Goal: Check status: Check status

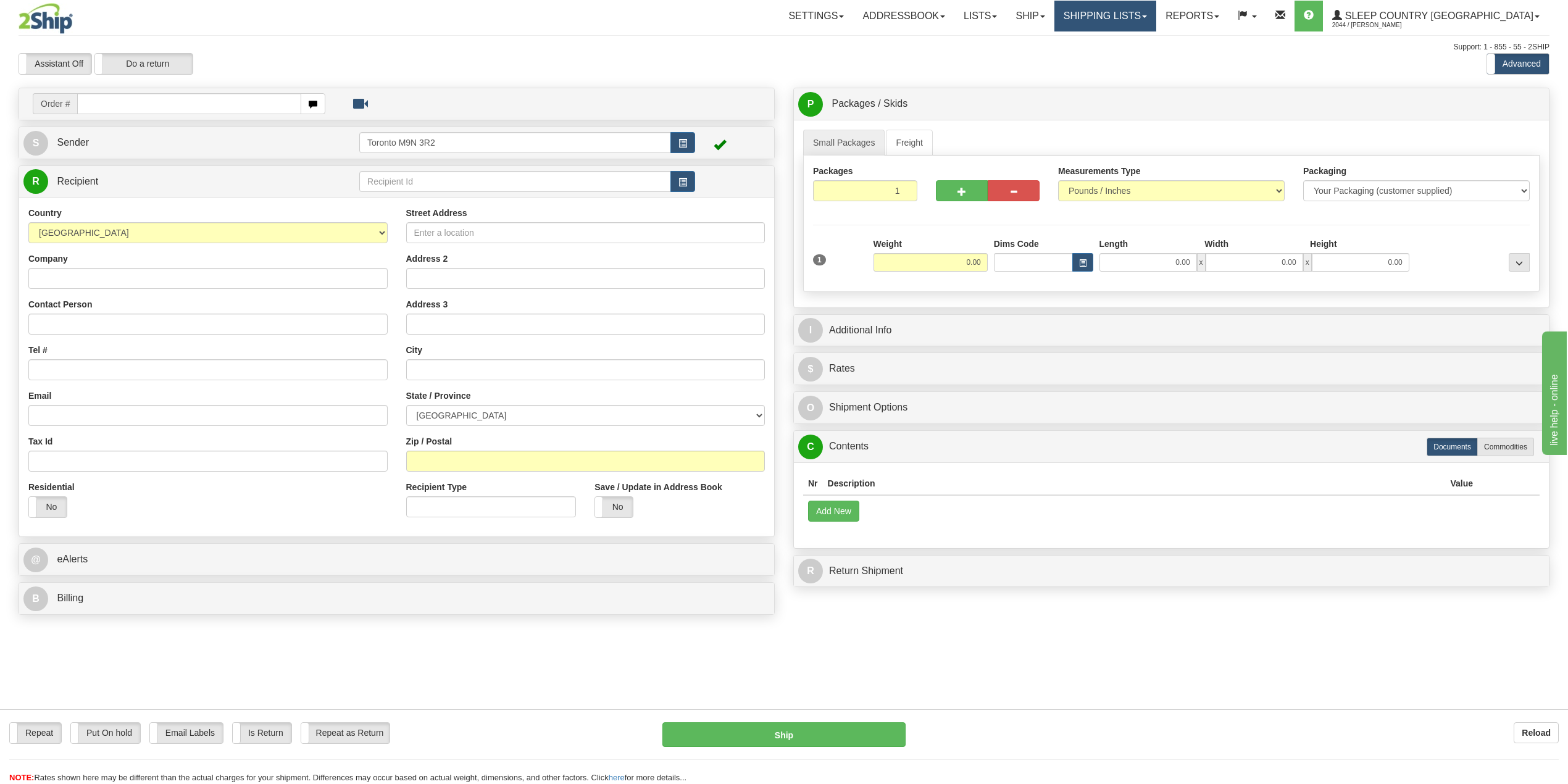
click at [1156, 11] on link "Shipping lists" at bounding box center [1104, 16] width 102 height 31
click at [1143, 60] on span "Search Shipment History" at bounding box center [1095, 58] width 95 height 10
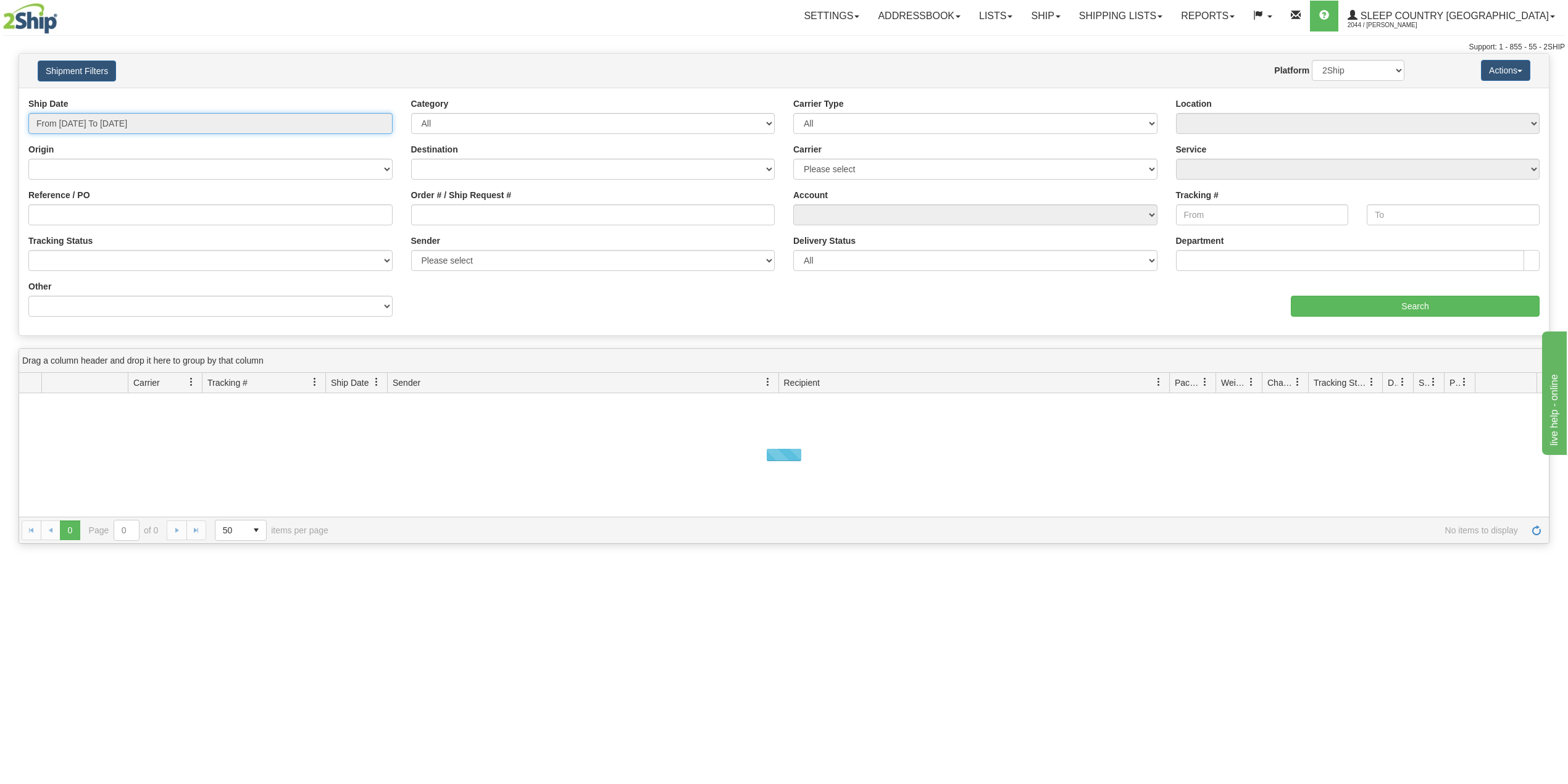
click at [102, 126] on input "From [DATE] To [DATE]" at bounding box center [210, 124] width 364 height 21
click at [84, 215] on li "Last 30 Days" at bounding box center [83, 212] width 99 height 17
type input "From [DATE] To [DATE]"
click at [108, 217] on input "Reference / PO" at bounding box center [210, 215] width 364 height 21
paste input "9002H983210"
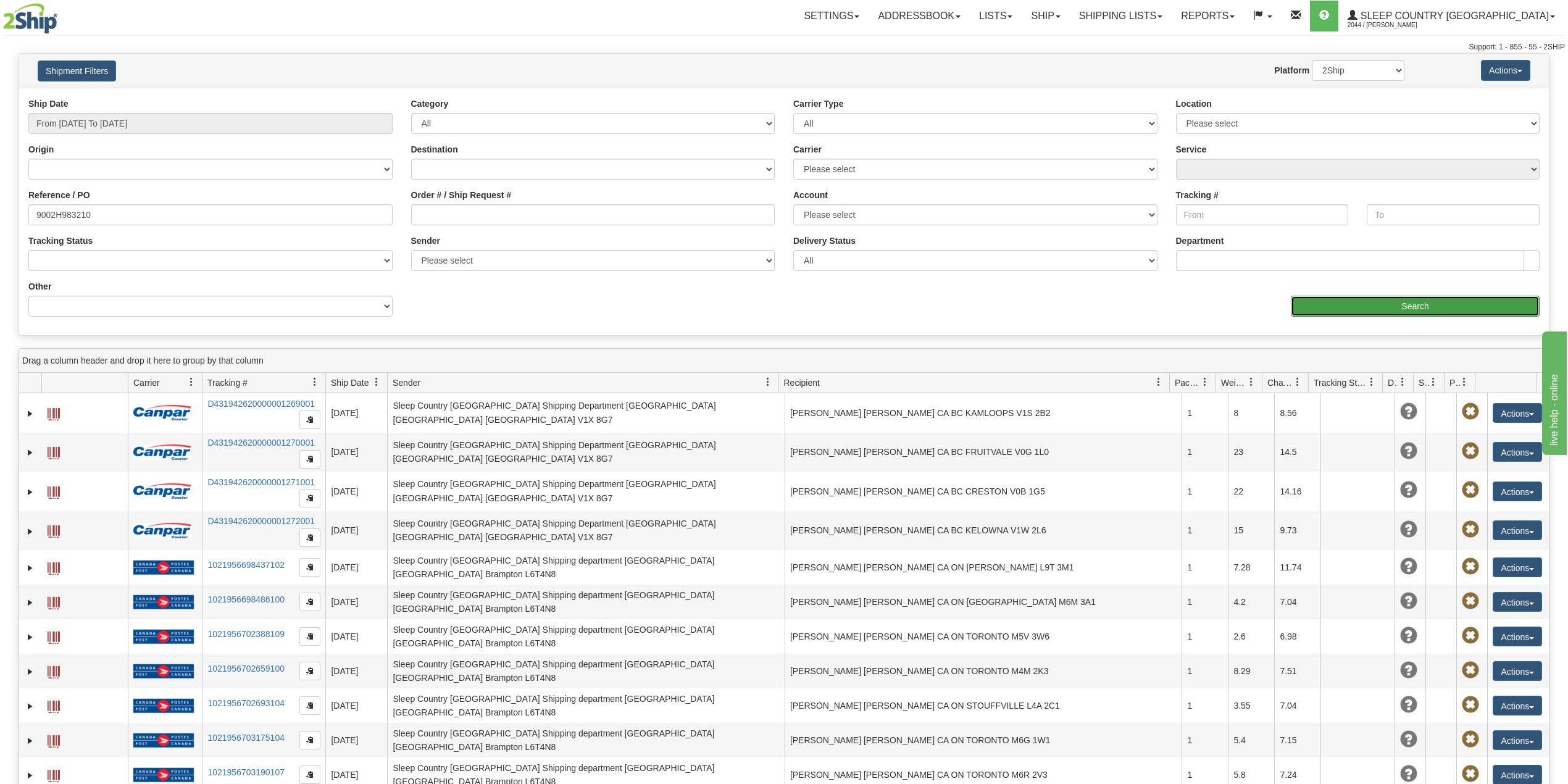
click at [1373, 302] on input "Search" at bounding box center [1415, 307] width 249 height 21
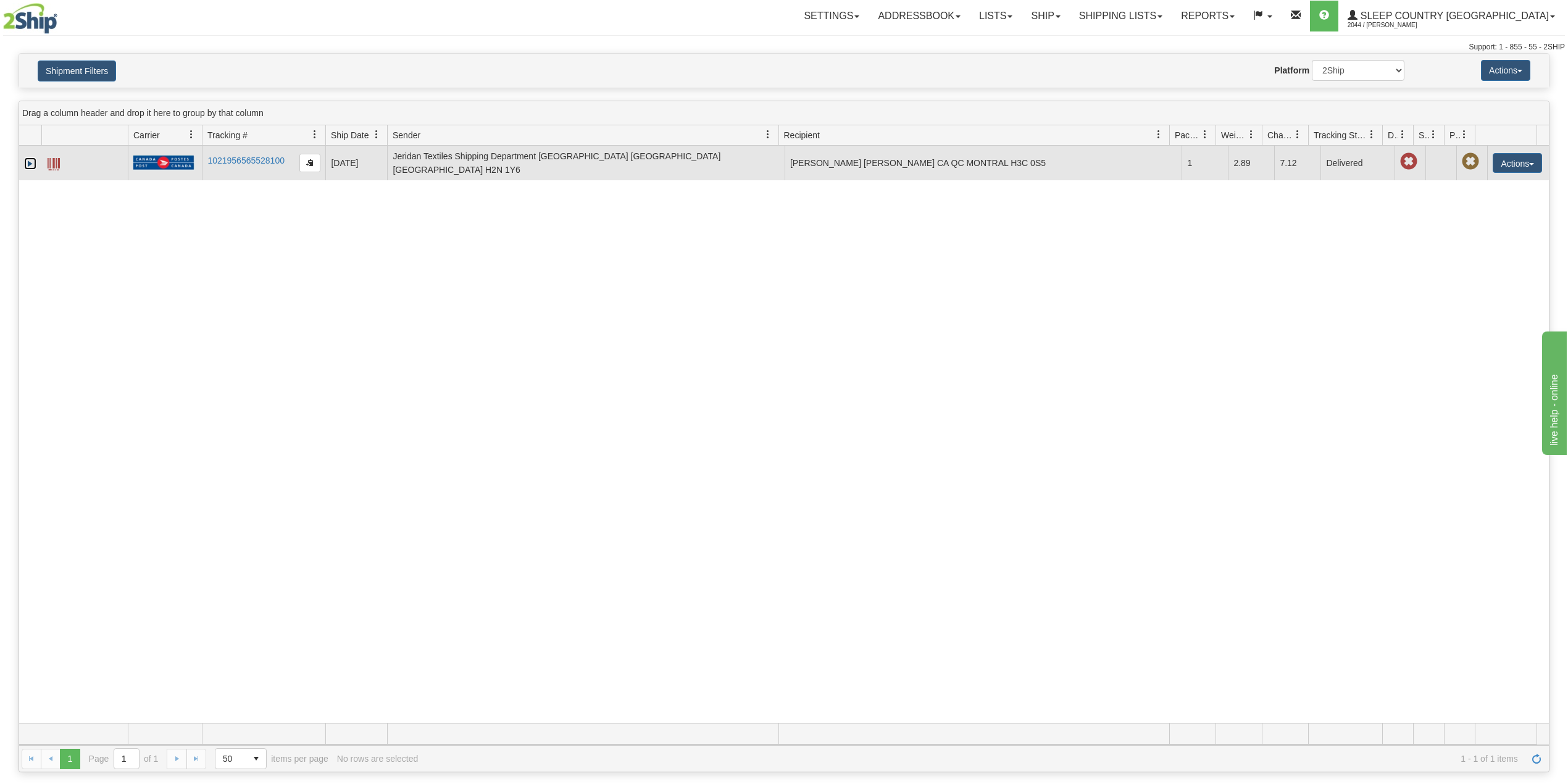
click at [26, 161] on link "Expand" at bounding box center [30, 164] width 12 height 12
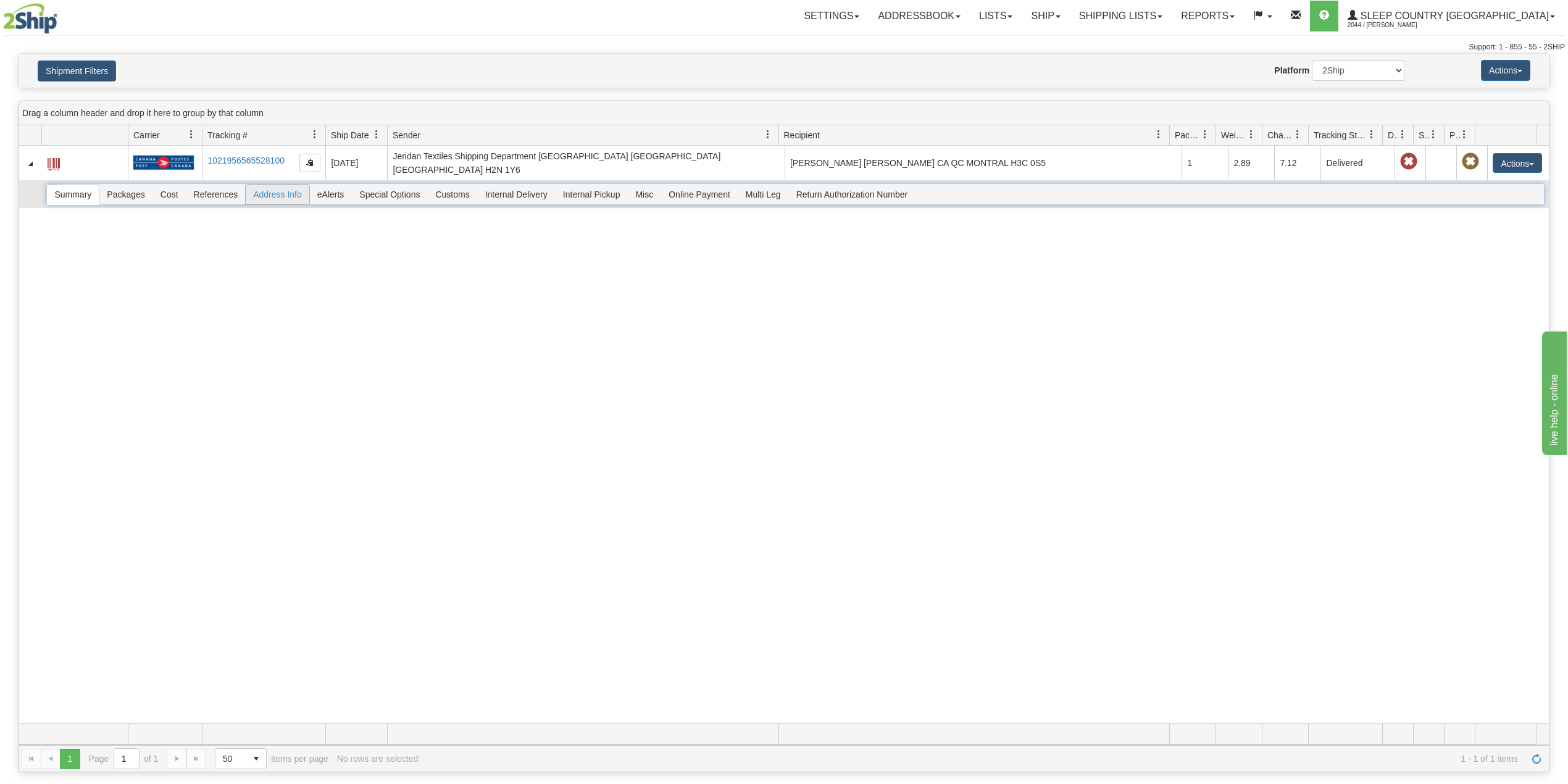
click at [288, 193] on span "Address Info" at bounding box center [277, 194] width 64 height 19
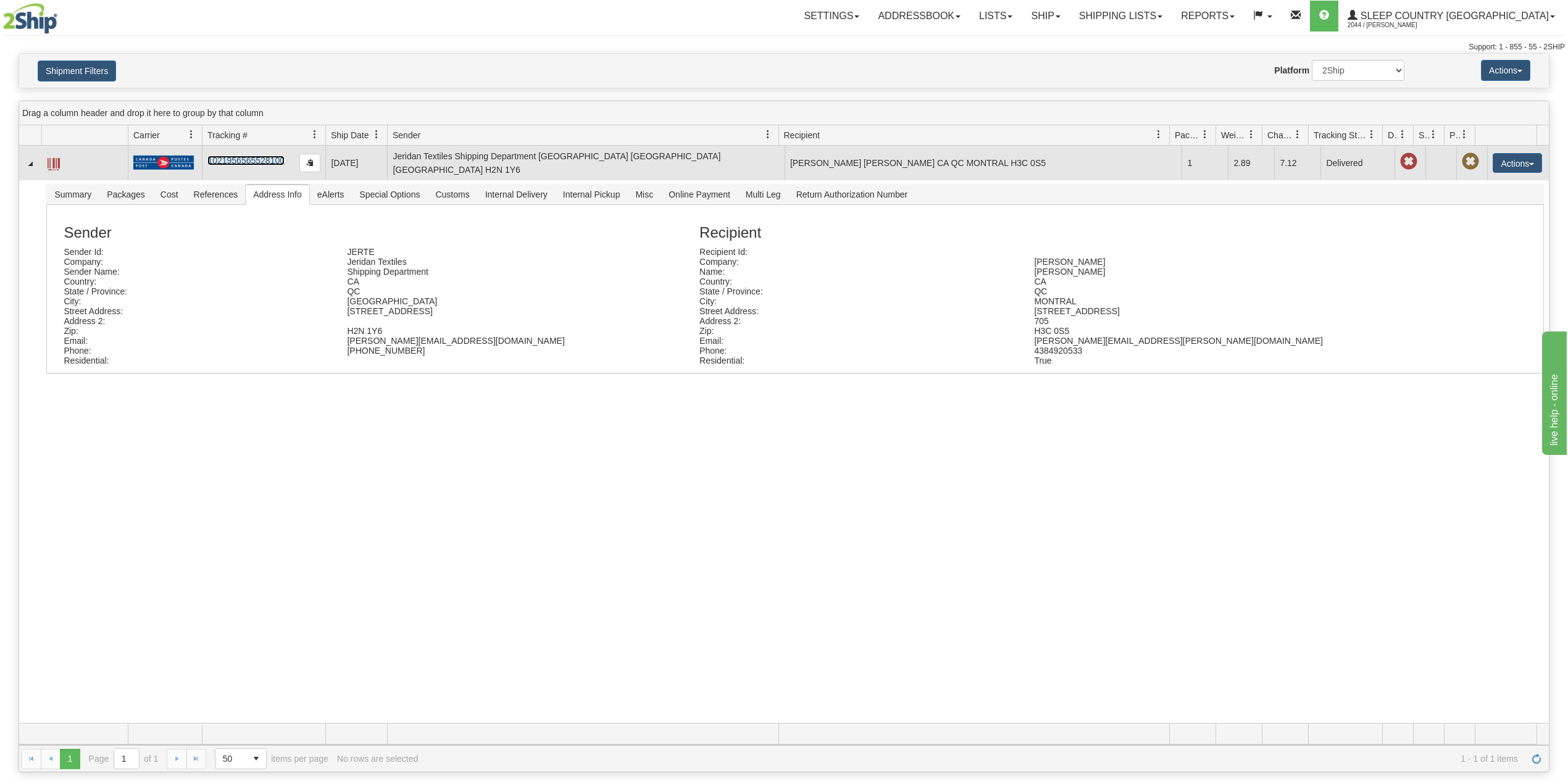
click at [246, 158] on link "1021956565528100" at bounding box center [246, 160] width 77 height 10
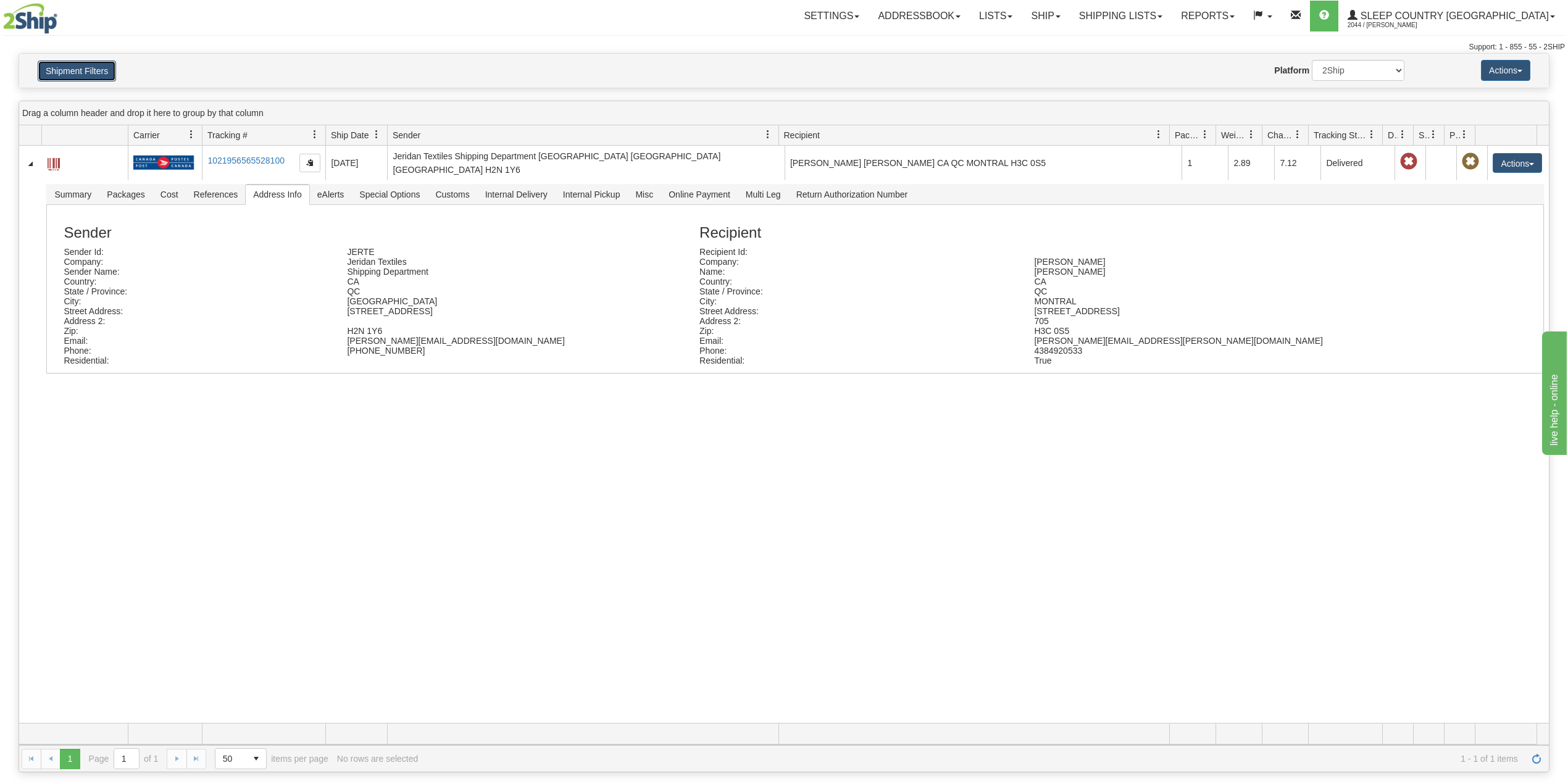
click at [85, 66] on button "Shipment Filters" at bounding box center [77, 71] width 79 height 21
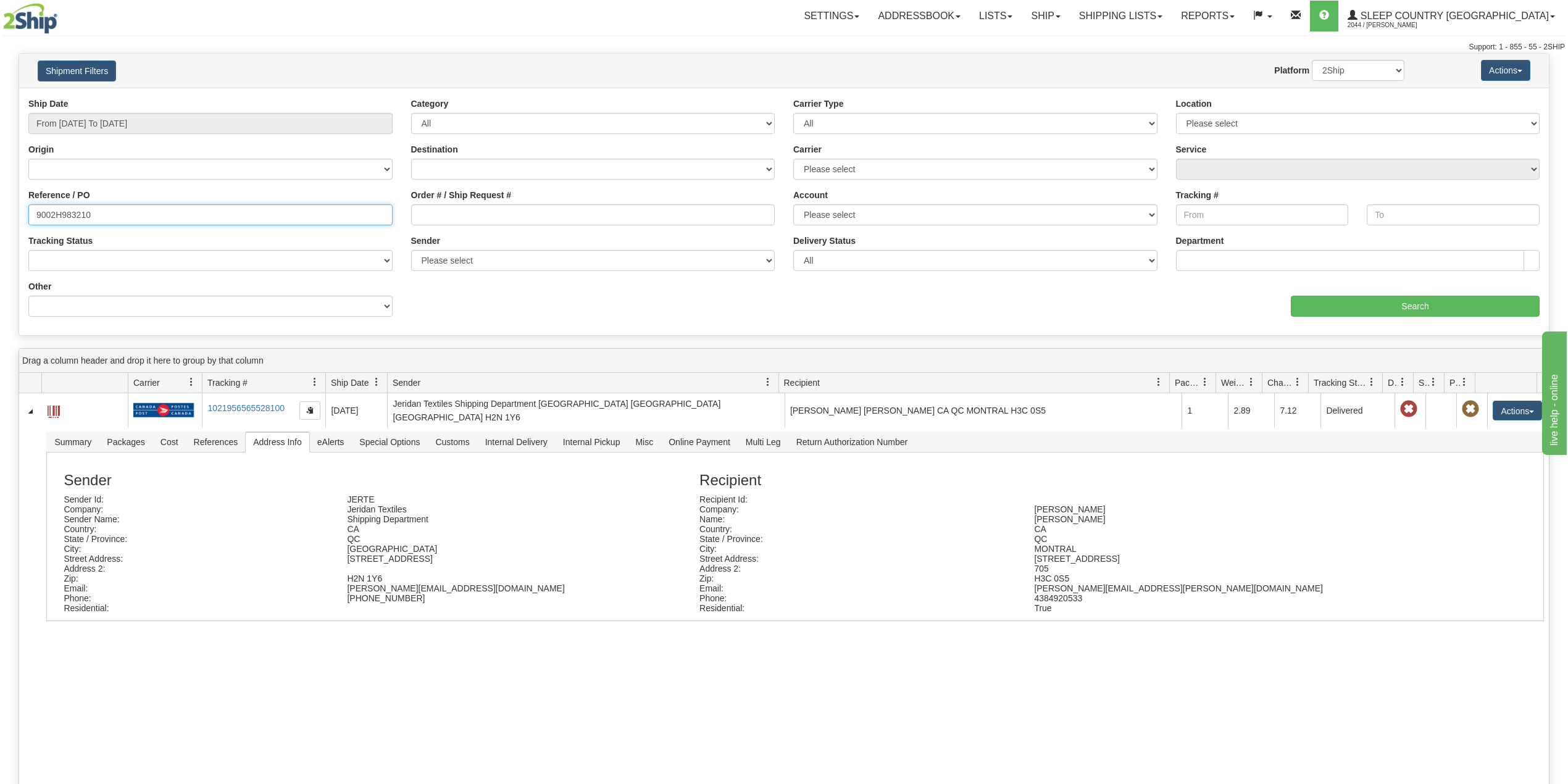
click at [64, 214] on input "9002H983210" at bounding box center [210, 215] width 364 height 21
click at [63, 212] on input "9002H983210" at bounding box center [210, 215] width 364 height 21
paste input "002H8280349"
click at [102, 216] on input "9002H9002H828034983210" at bounding box center [210, 215] width 364 height 21
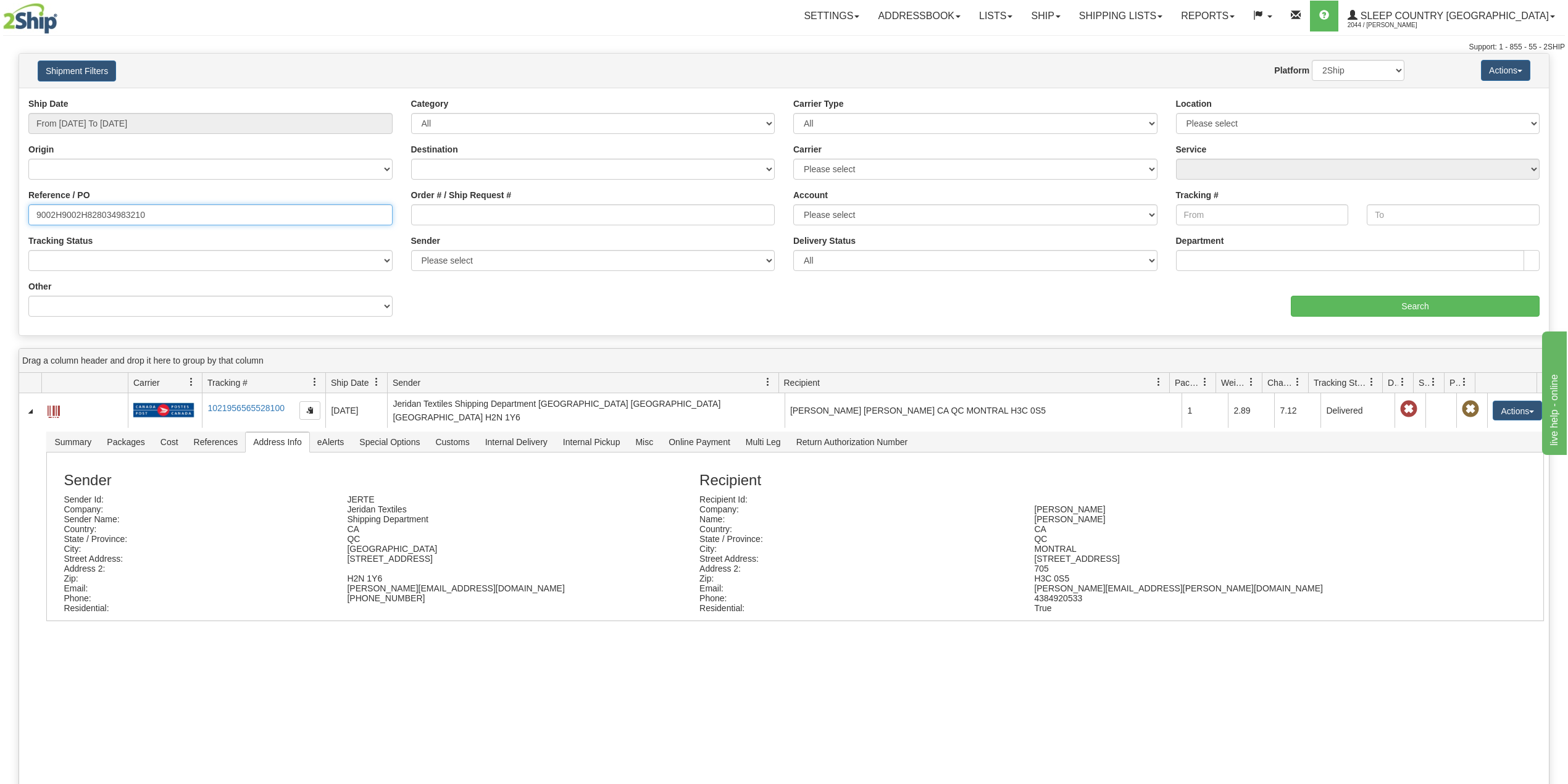
paste input "828034"
type input "9002H828034"
click at [127, 122] on input "From [DATE] To [DATE]" at bounding box center [210, 124] width 364 height 21
click at [186, 223] on input "9002H828034" at bounding box center [210, 215] width 364 height 21
click at [1390, 311] on input "Search" at bounding box center [1415, 307] width 249 height 21
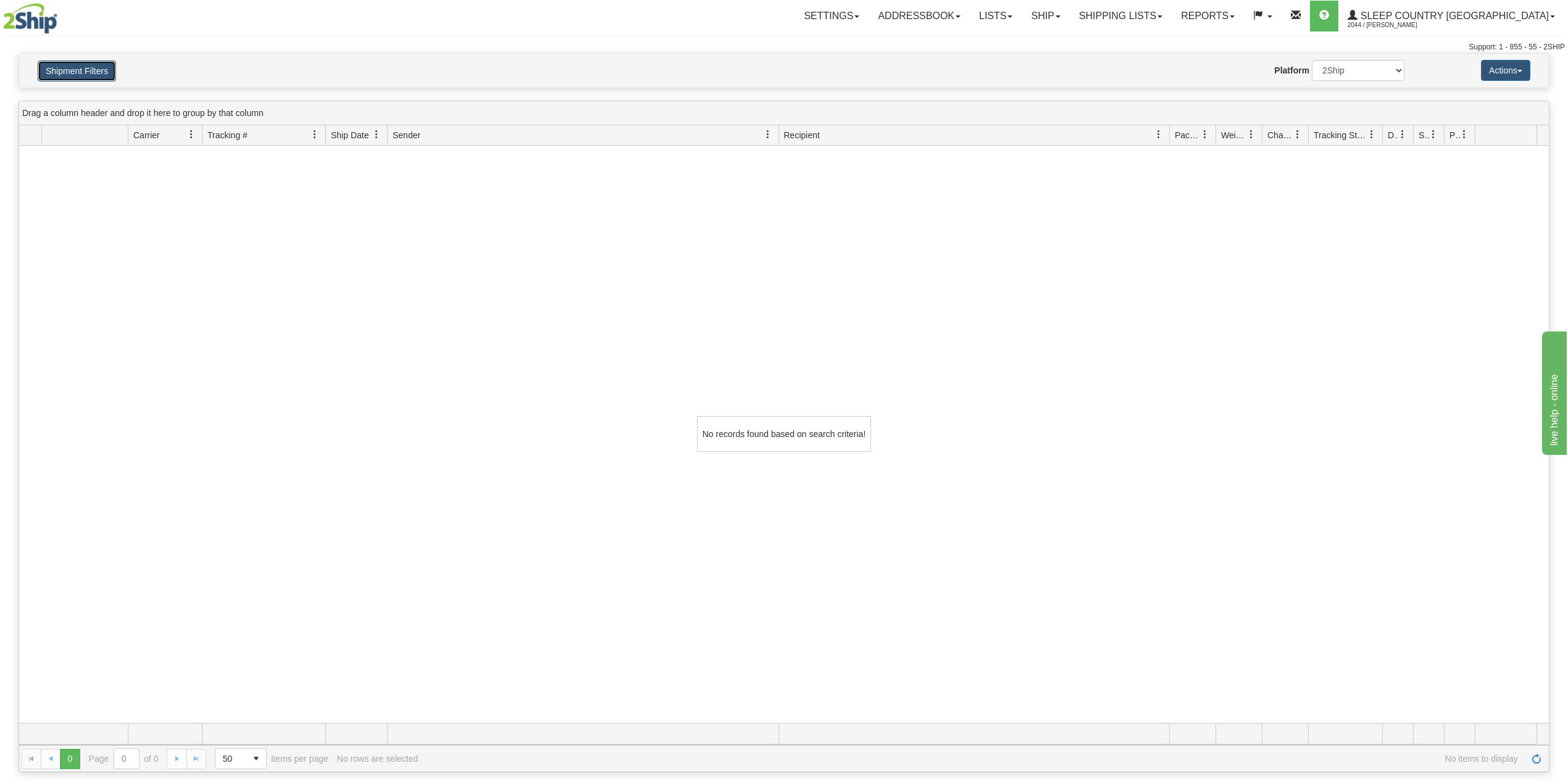
click at [72, 72] on button "Shipment Filters" at bounding box center [77, 71] width 79 height 21
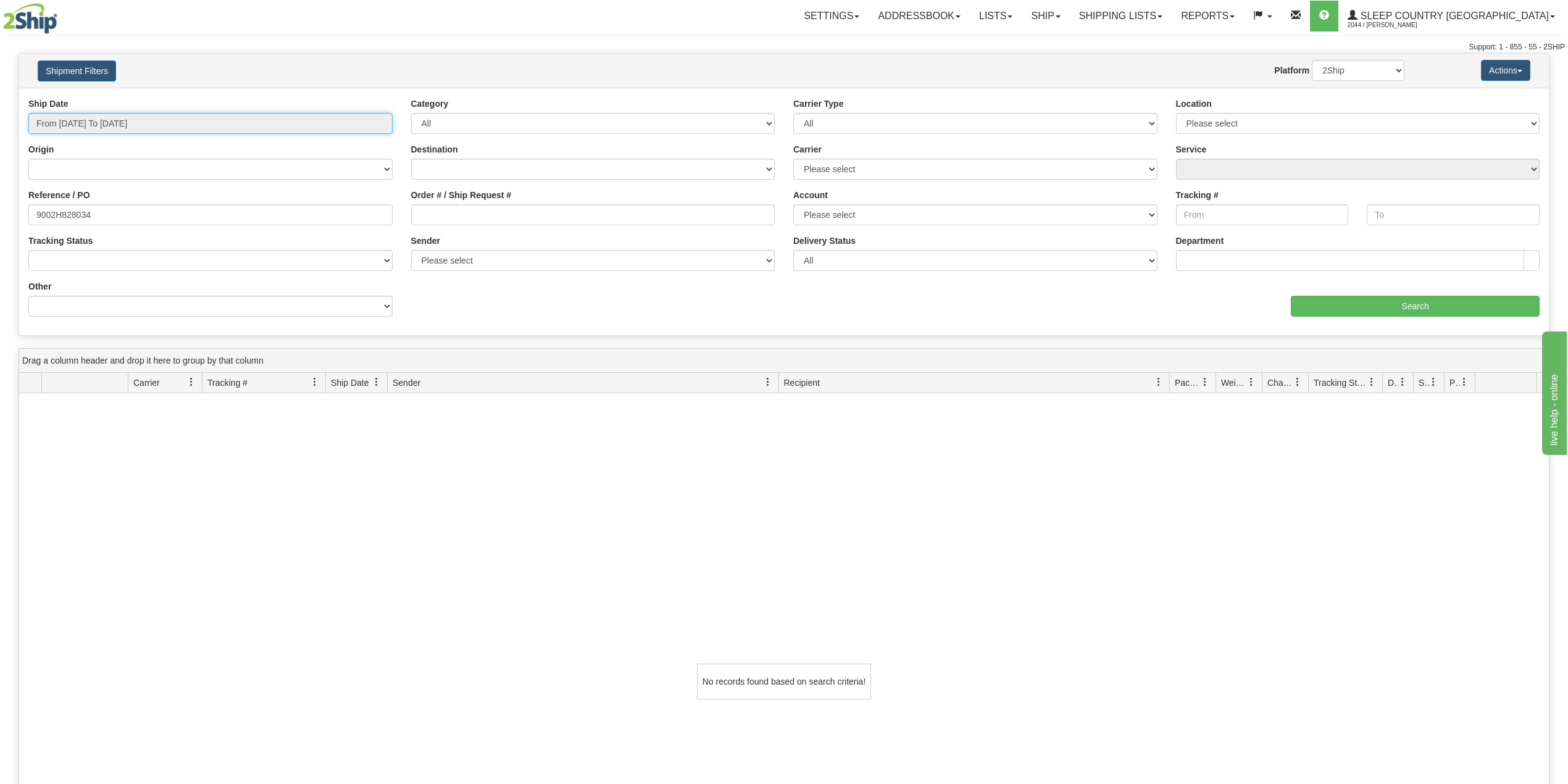
click at [102, 126] on input "From [DATE] To [DATE]" at bounding box center [210, 124] width 364 height 21
type input "[DATE]"
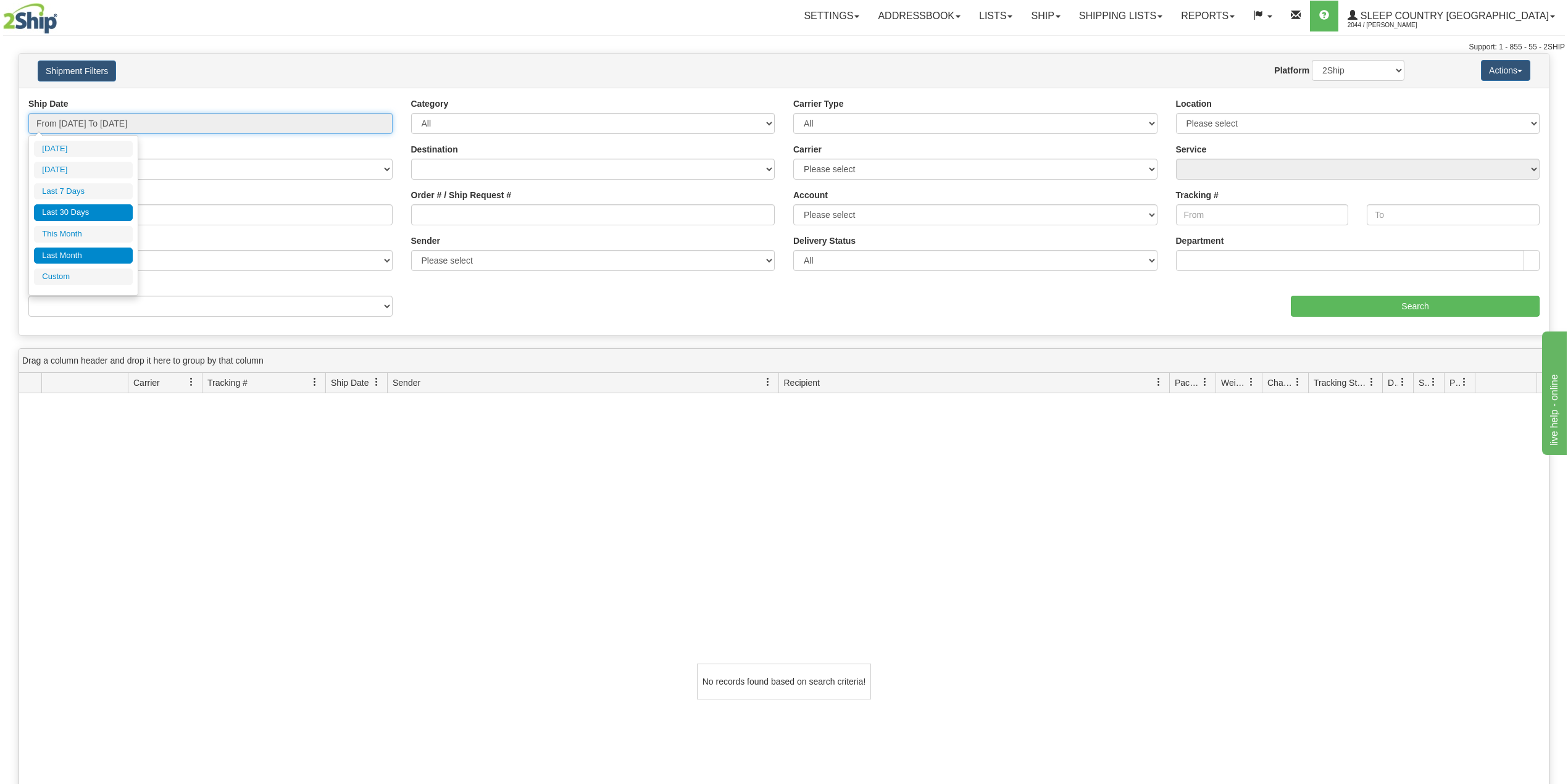
type input "[DATE]"
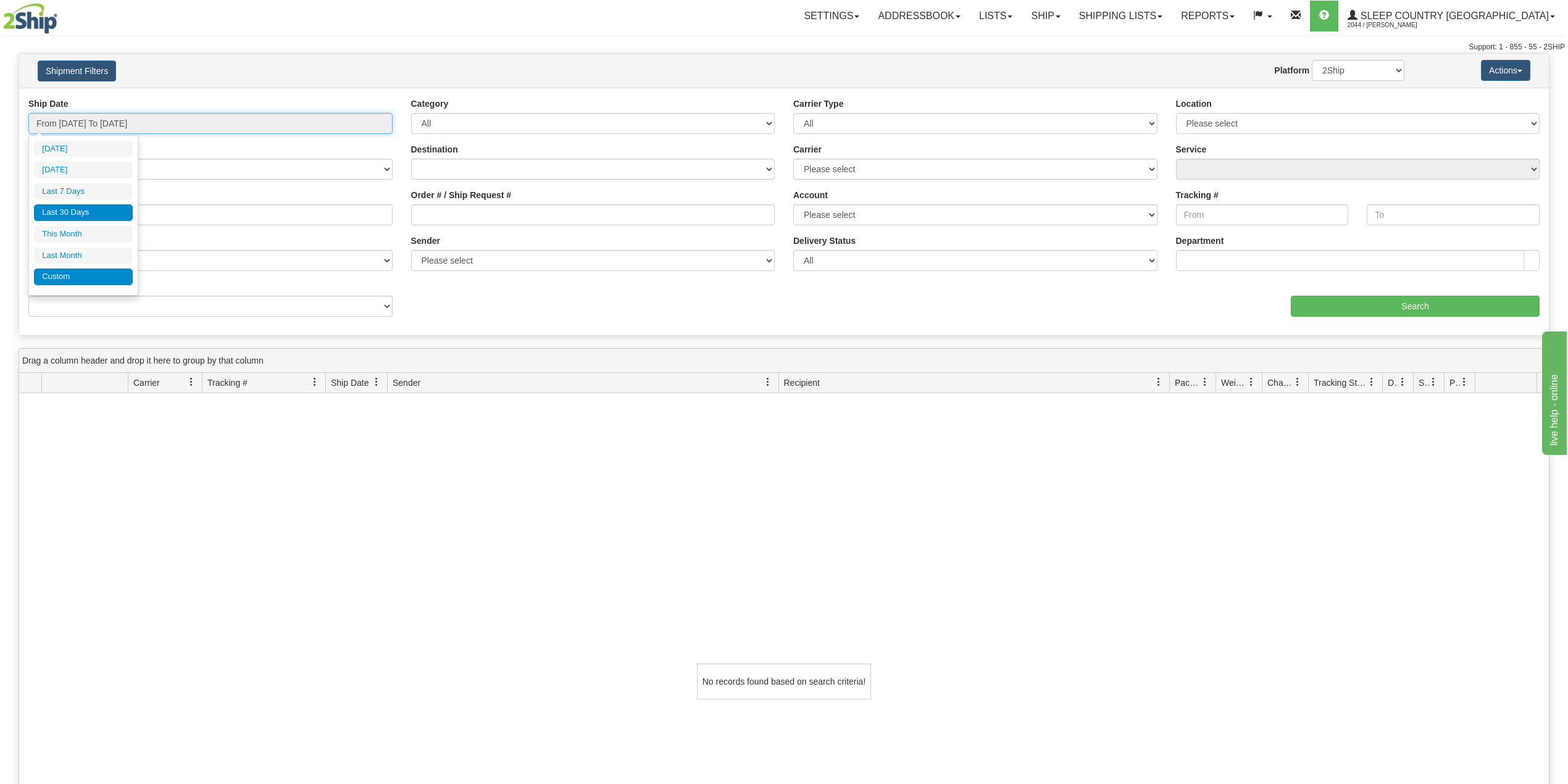
type input "[DATE]"
click at [92, 284] on li "Custom" at bounding box center [83, 277] width 99 height 17
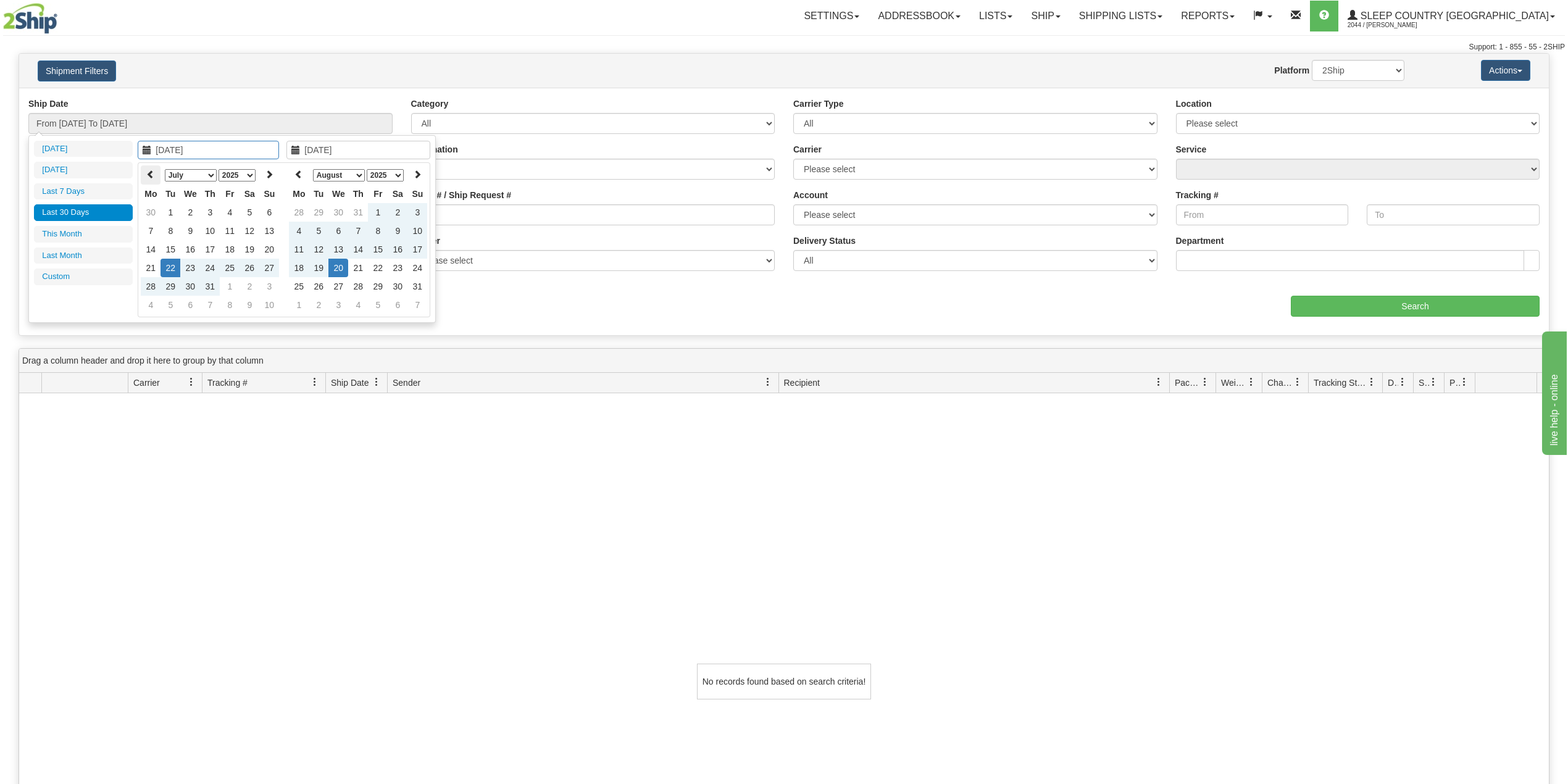
click at [150, 171] on icon at bounding box center [151, 174] width 9 height 9
type input "[DATE]"
click at [267, 209] on td "1" at bounding box center [269, 212] width 19 height 19
type input "[DATE]"
click at [339, 267] on td "20" at bounding box center [338, 268] width 19 height 19
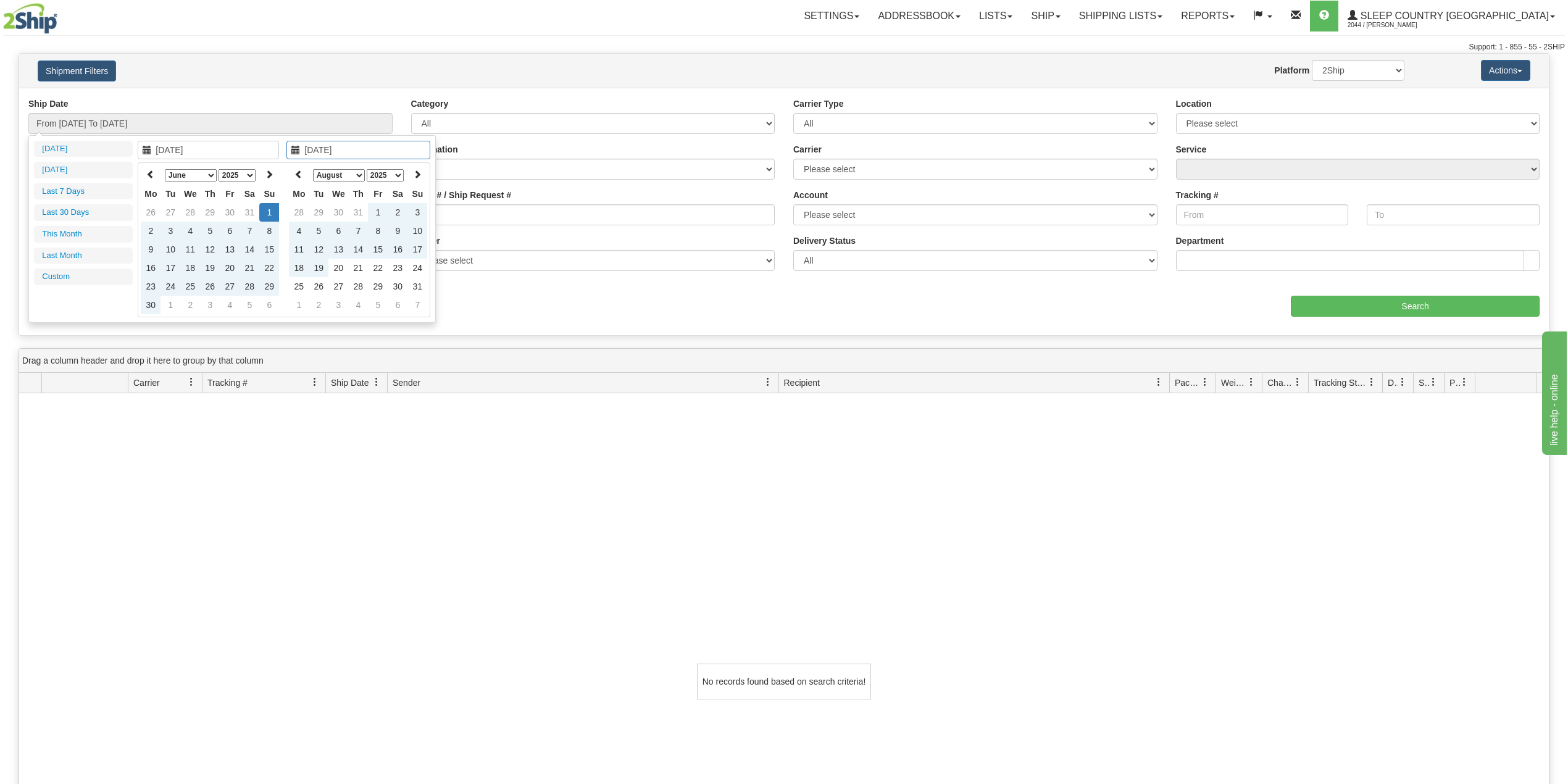
type input "From [DATE] To [DATE]"
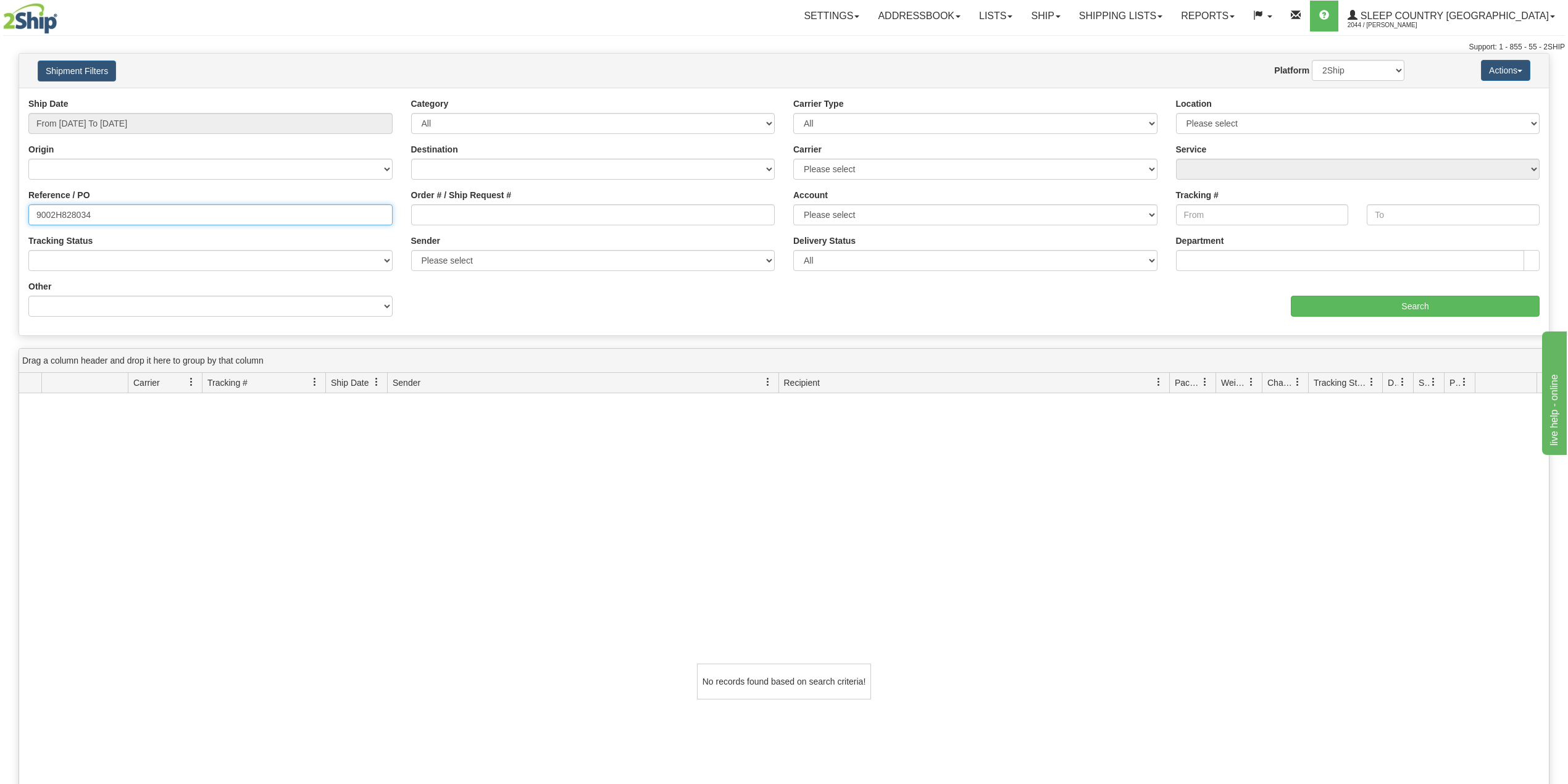
click at [162, 221] on input "9002H828034" at bounding box center [210, 215] width 364 height 21
click at [1391, 308] on input "Search" at bounding box center [1415, 307] width 249 height 21
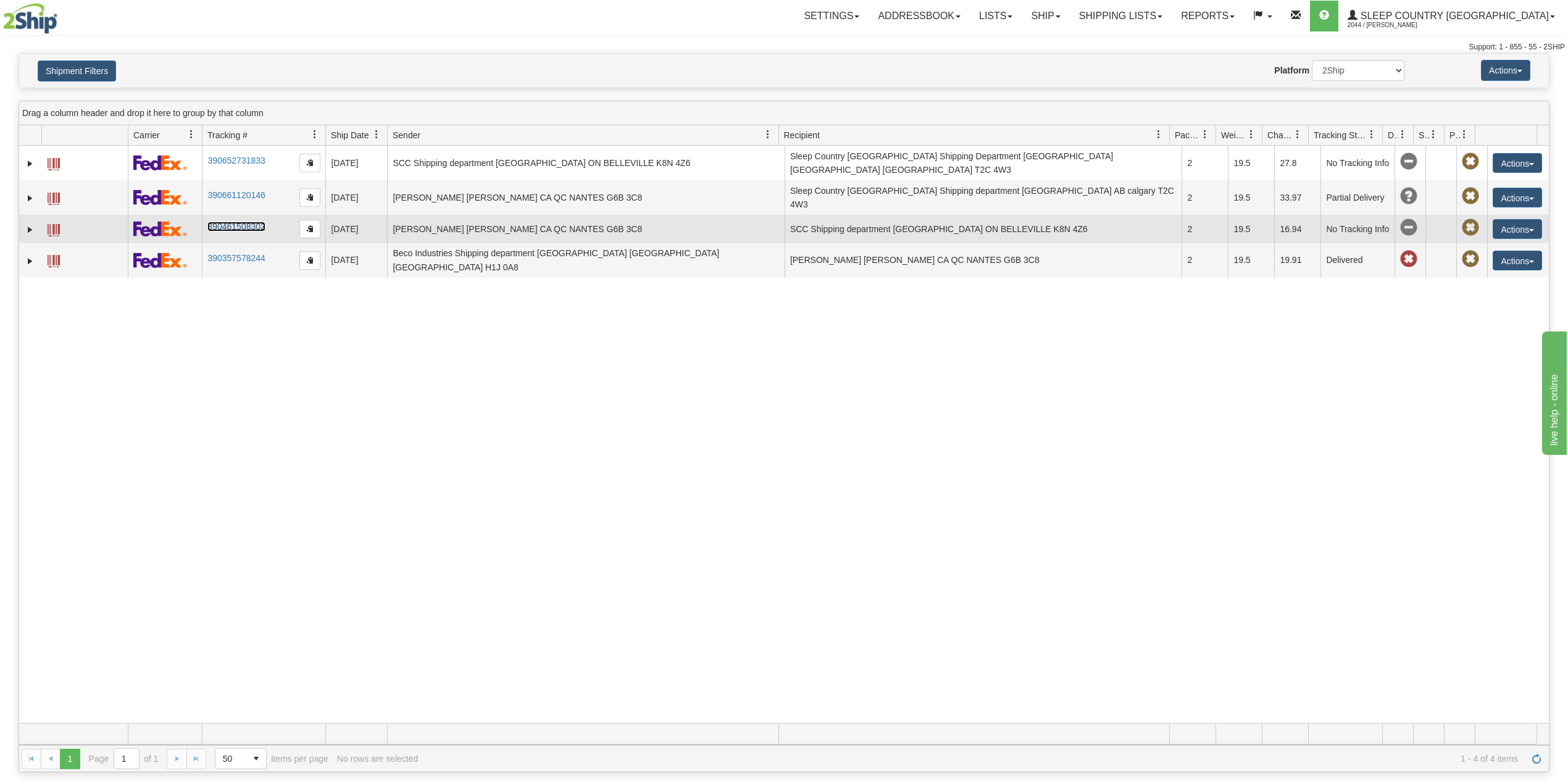
click at [245, 224] on link "390461508302" at bounding box center [236, 226] width 57 height 10
click at [30, 228] on link "Expand" at bounding box center [30, 230] width 12 height 12
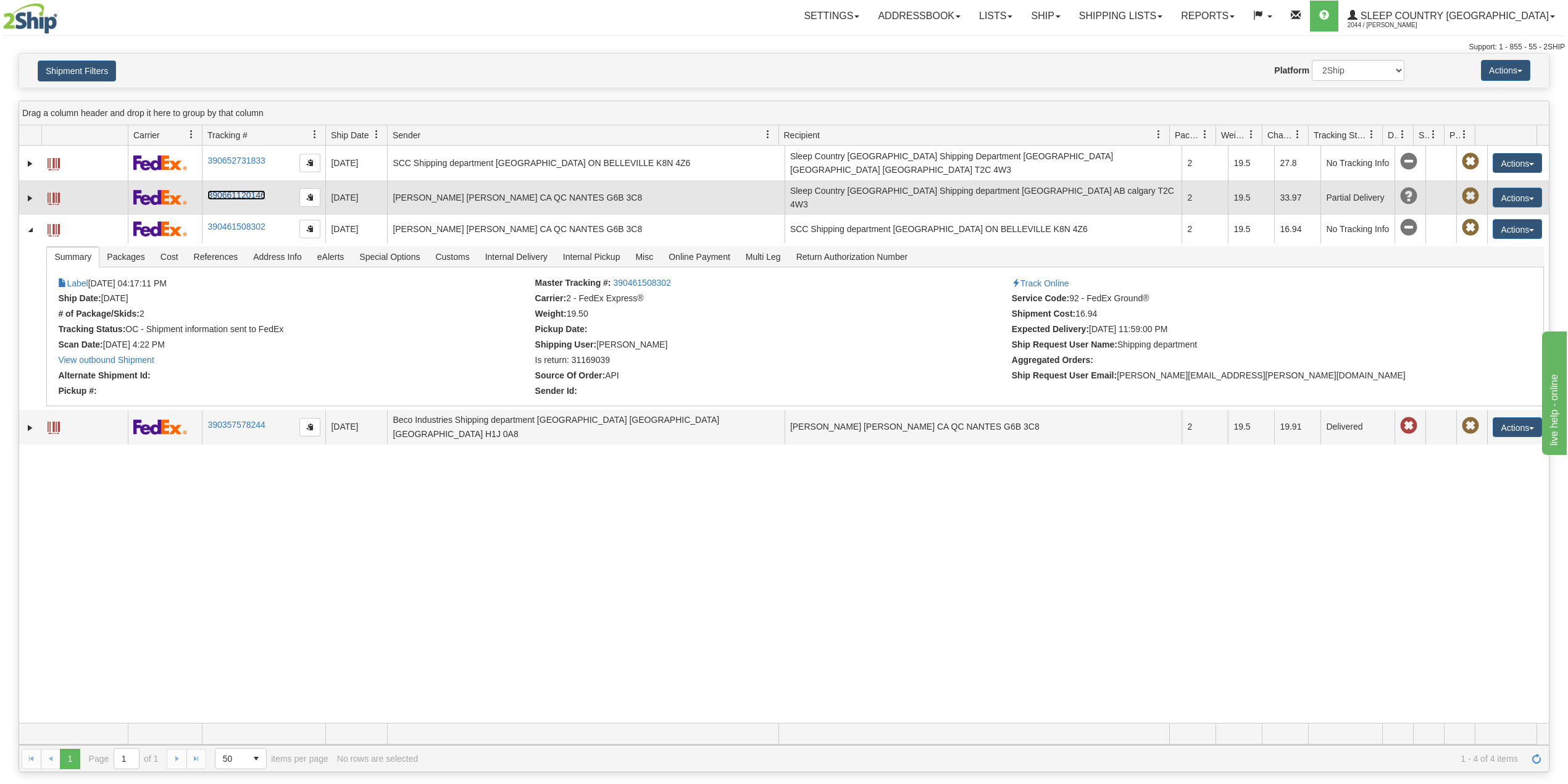
click at [228, 193] on link "390661120146" at bounding box center [236, 194] width 57 height 10
click at [31, 198] on link "Expand" at bounding box center [30, 198] width 12 height 12
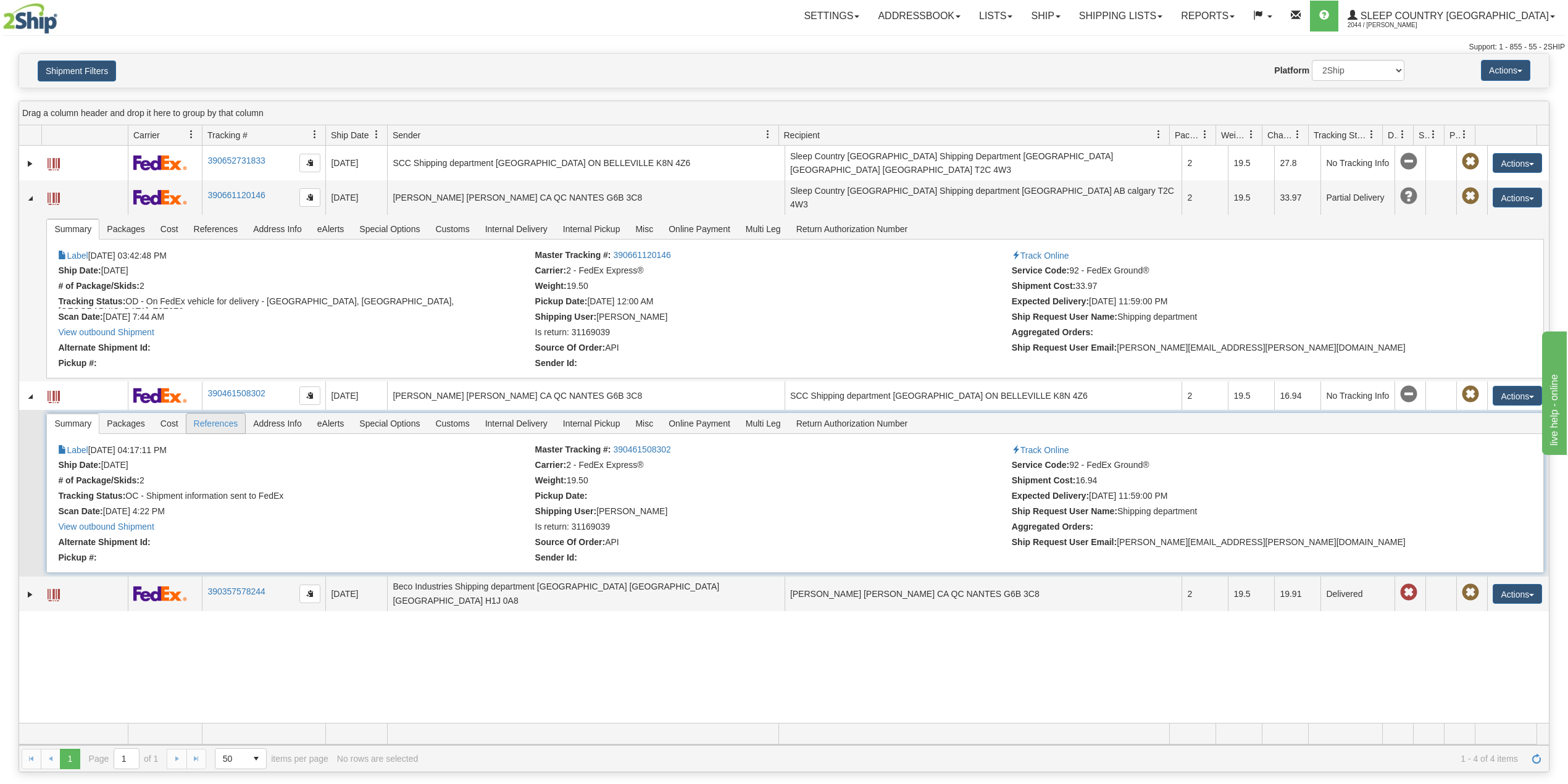
click at [208, 428] on span "References" at bounding box center [216, 423] width 59 height 19
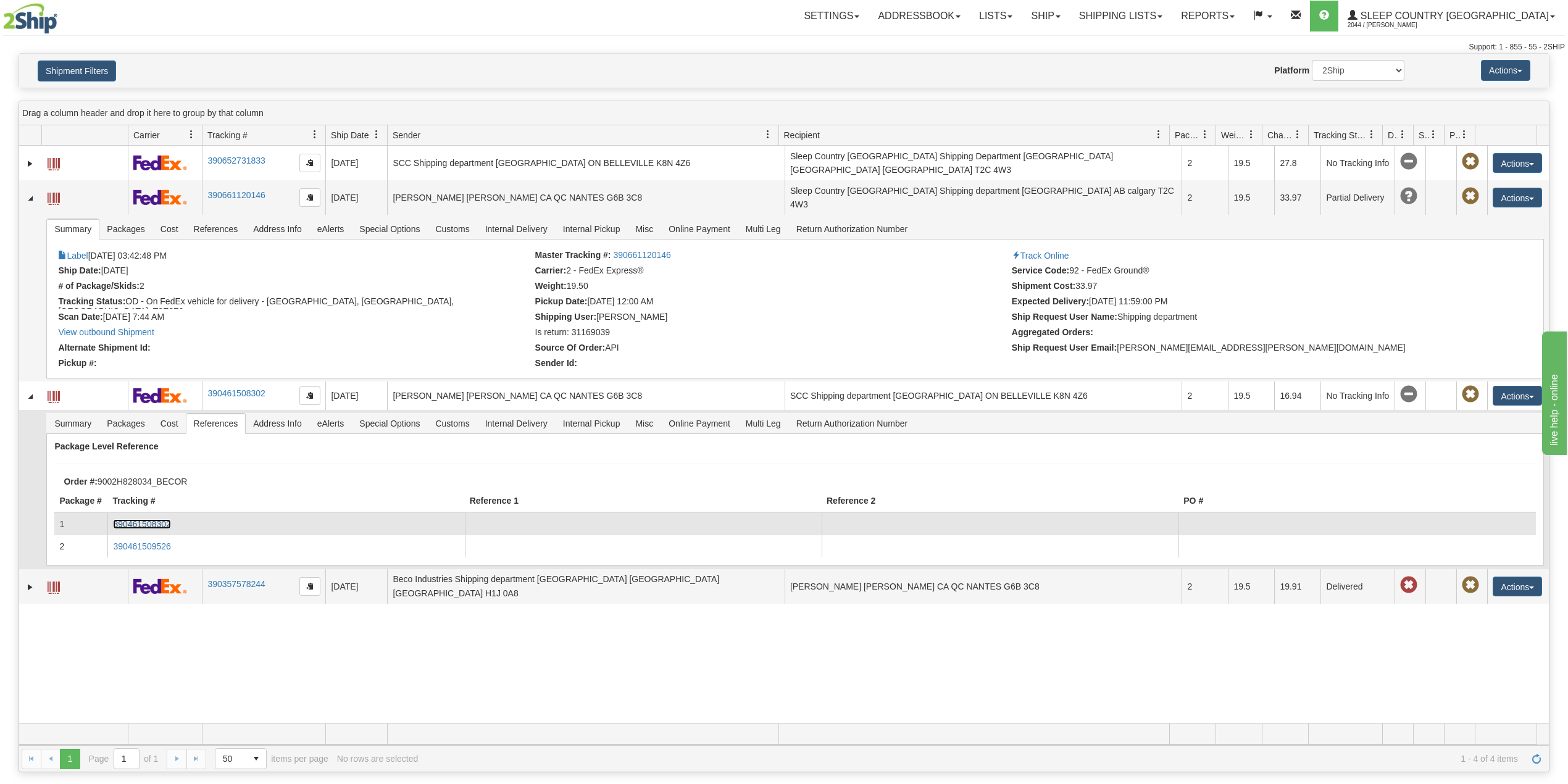
click at [151, 526] on link "390461508302" at bounding box center [141, 524] width 57 height 10
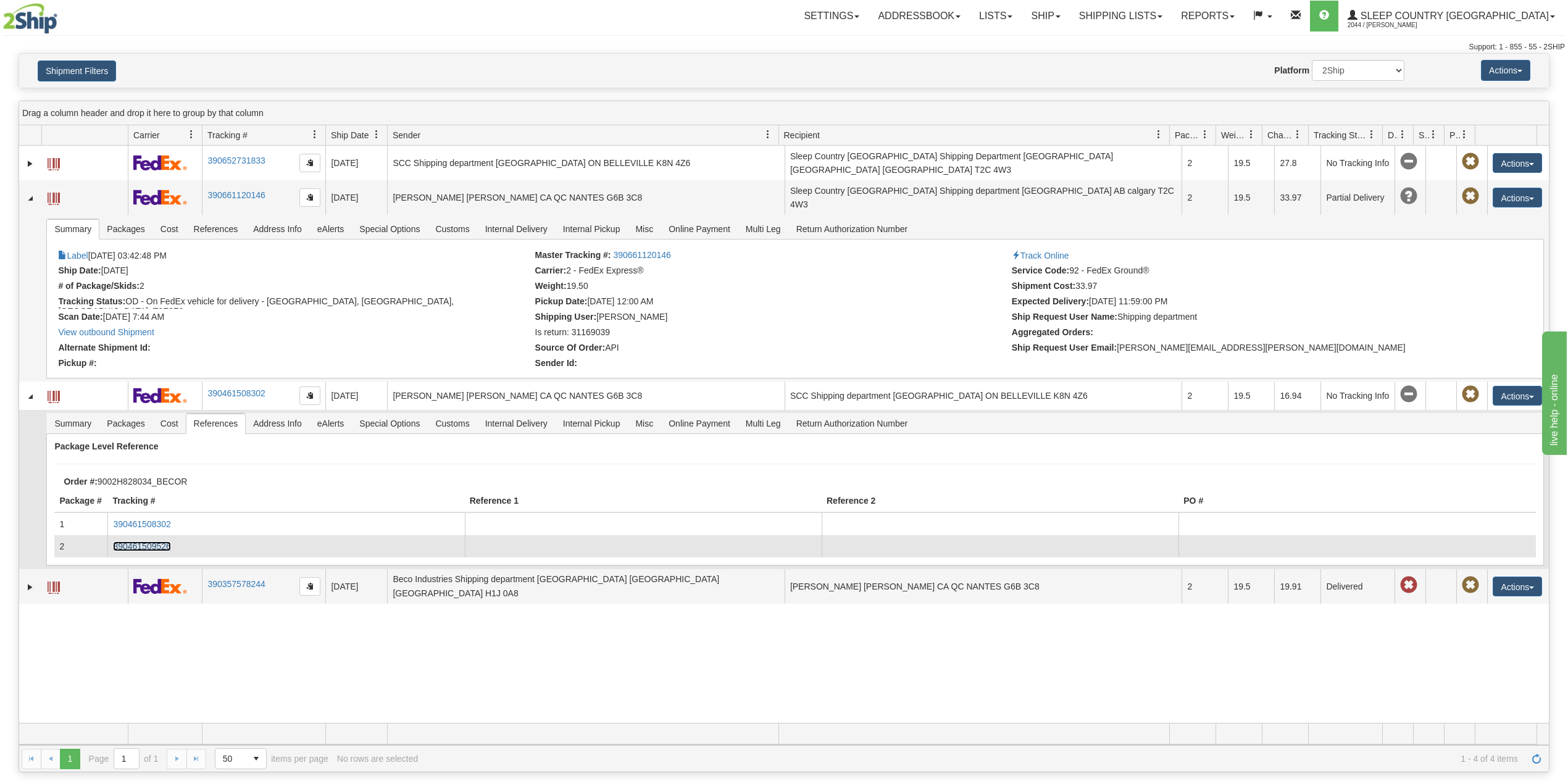
click at [140, 547] on link "390461509526" at bounding box center [141, 546] width 57 height 10
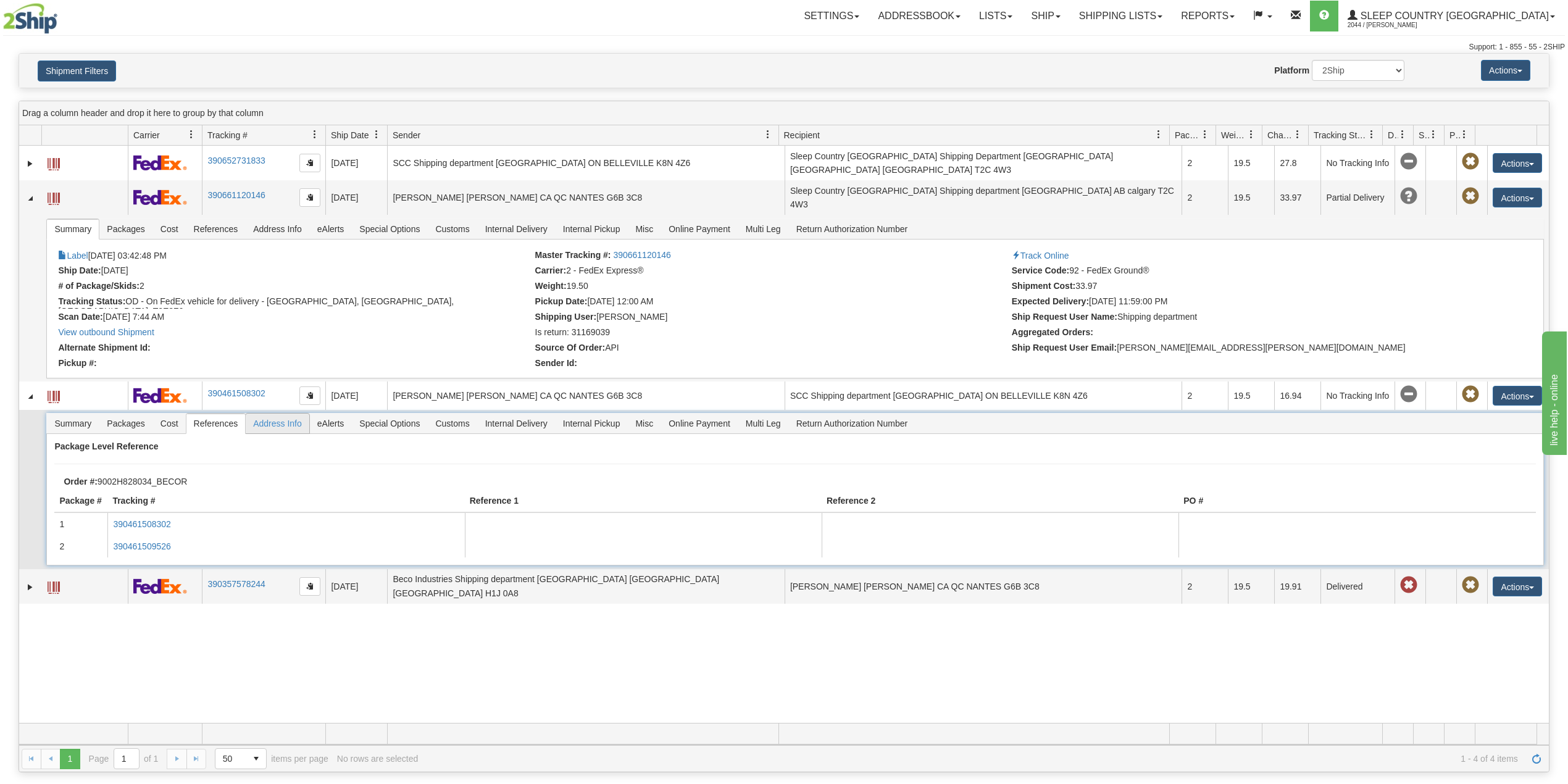
click at [282, 419] on span "Address Info" at bounding box center [277, 423] width 64 height 19
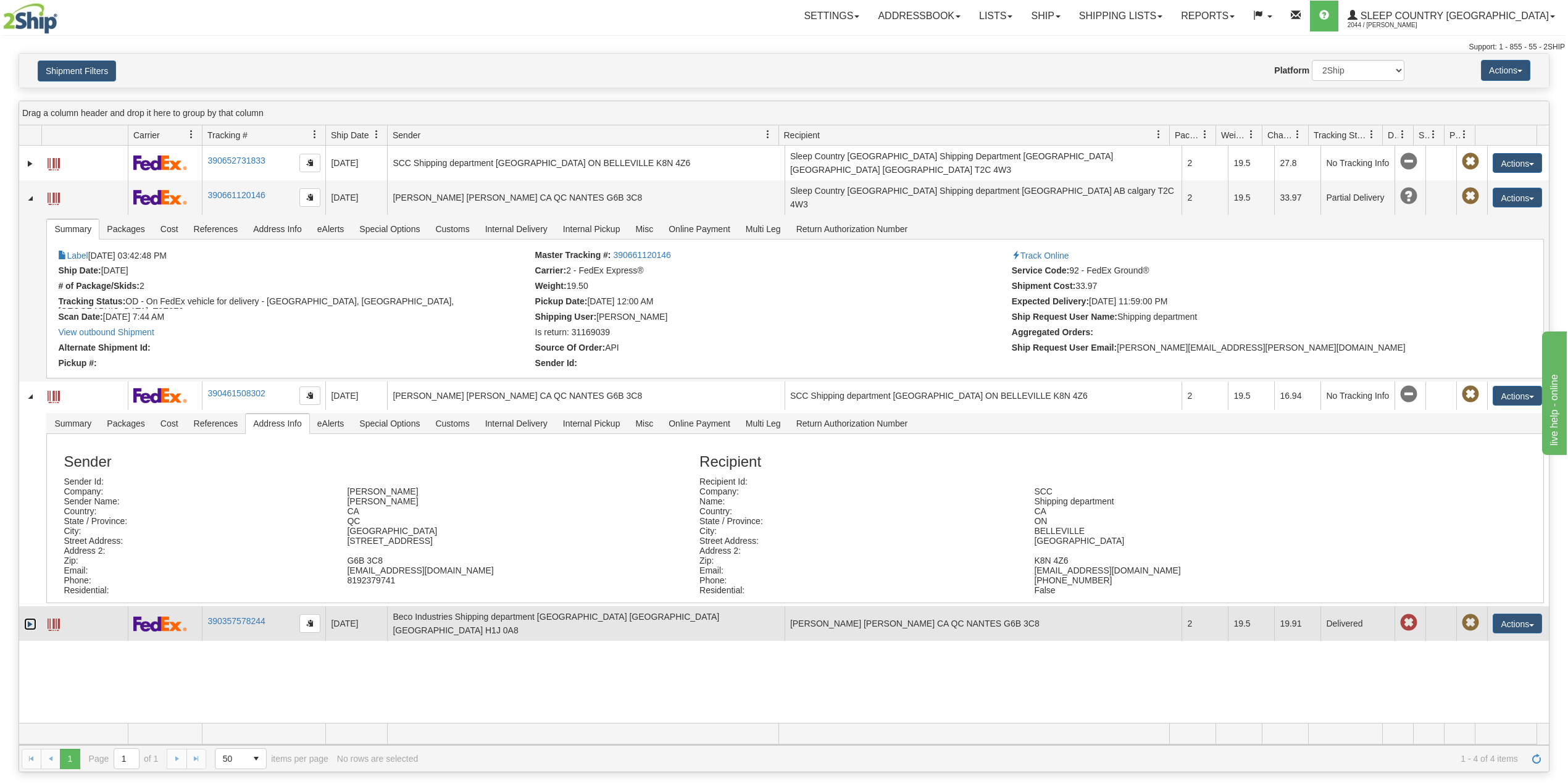
click at [27, 625] on link "Expand" at bounding box center [30, 624] width 12 height 12
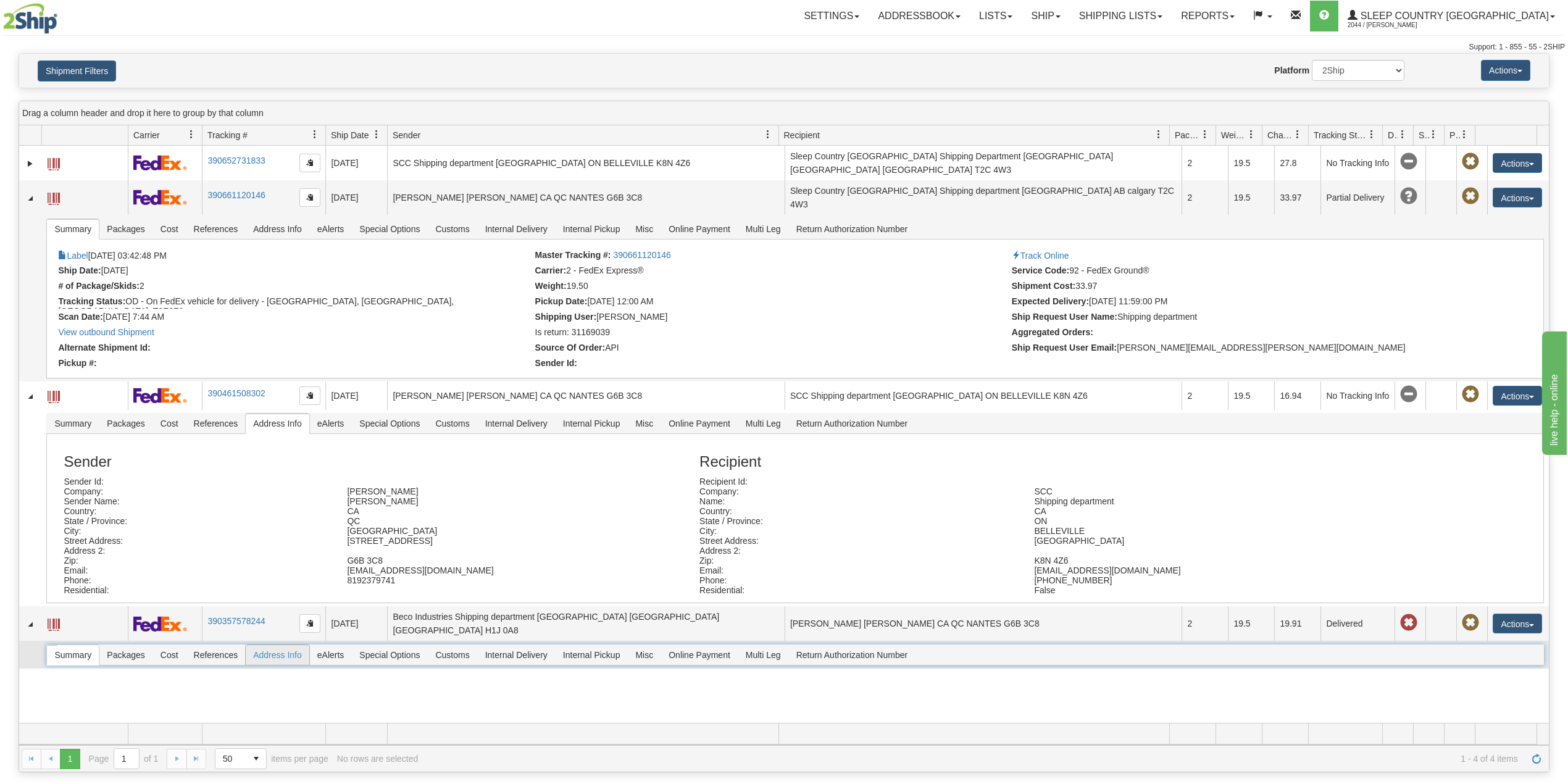
click at [282, 649] on span "Address Info" at bounding box center [277, 655] width 64 height 19
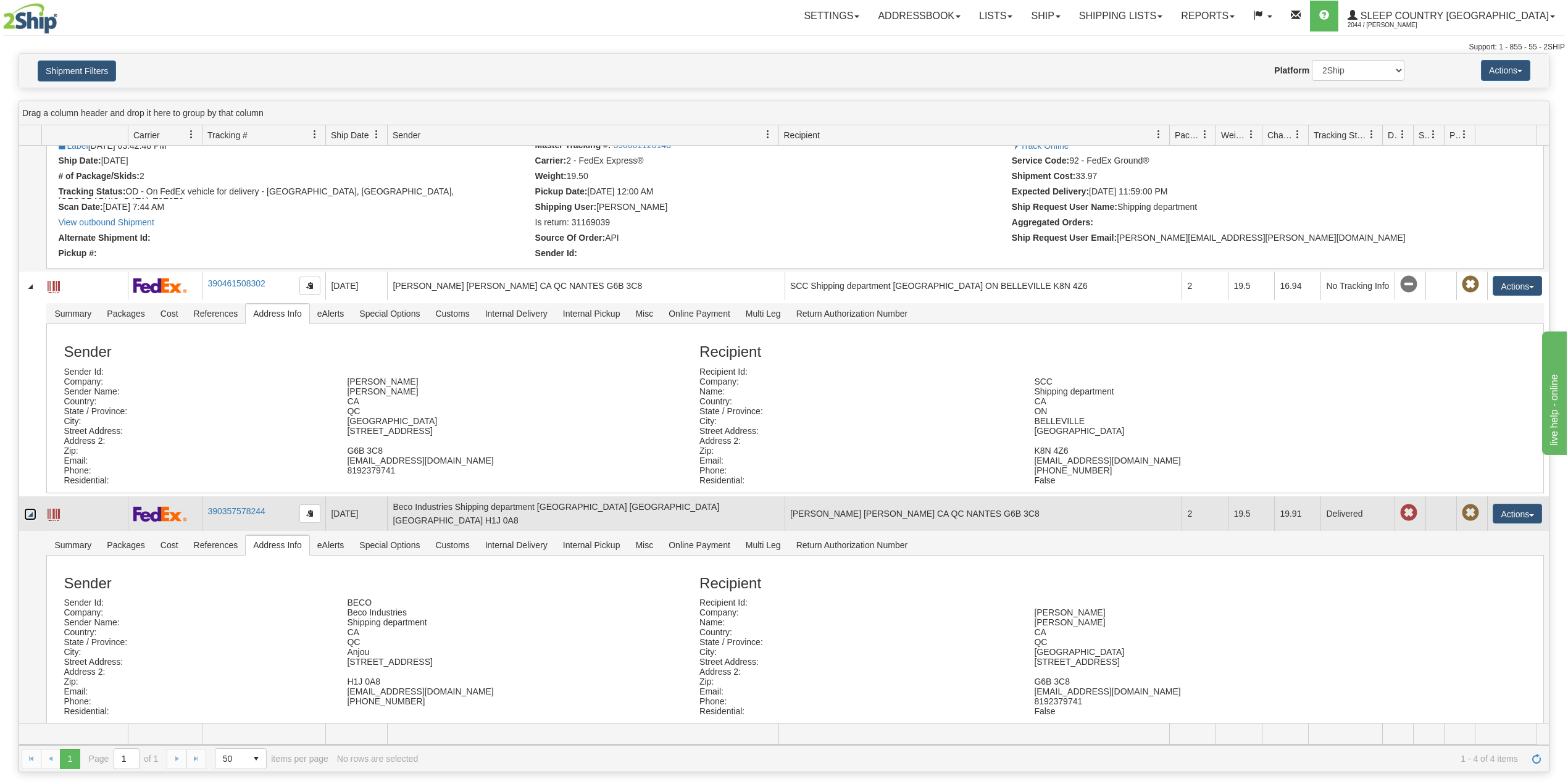
click at [33, 516] on link "Collapse" at bounding box center [30, 514] width 12 height 12
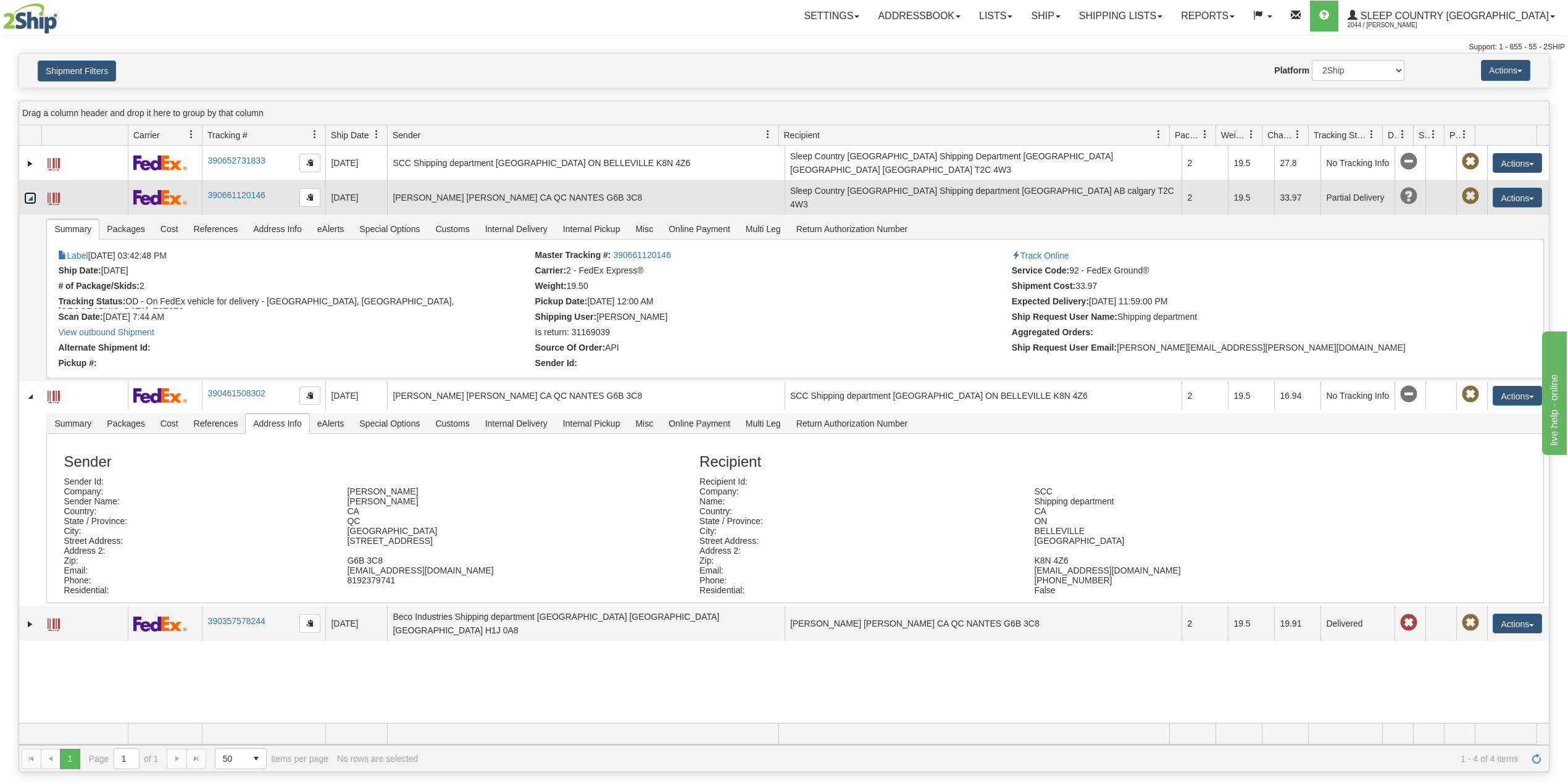
click at [26, 194] on link "Collapse" at bounding box center [30, 198] width 12 height 12
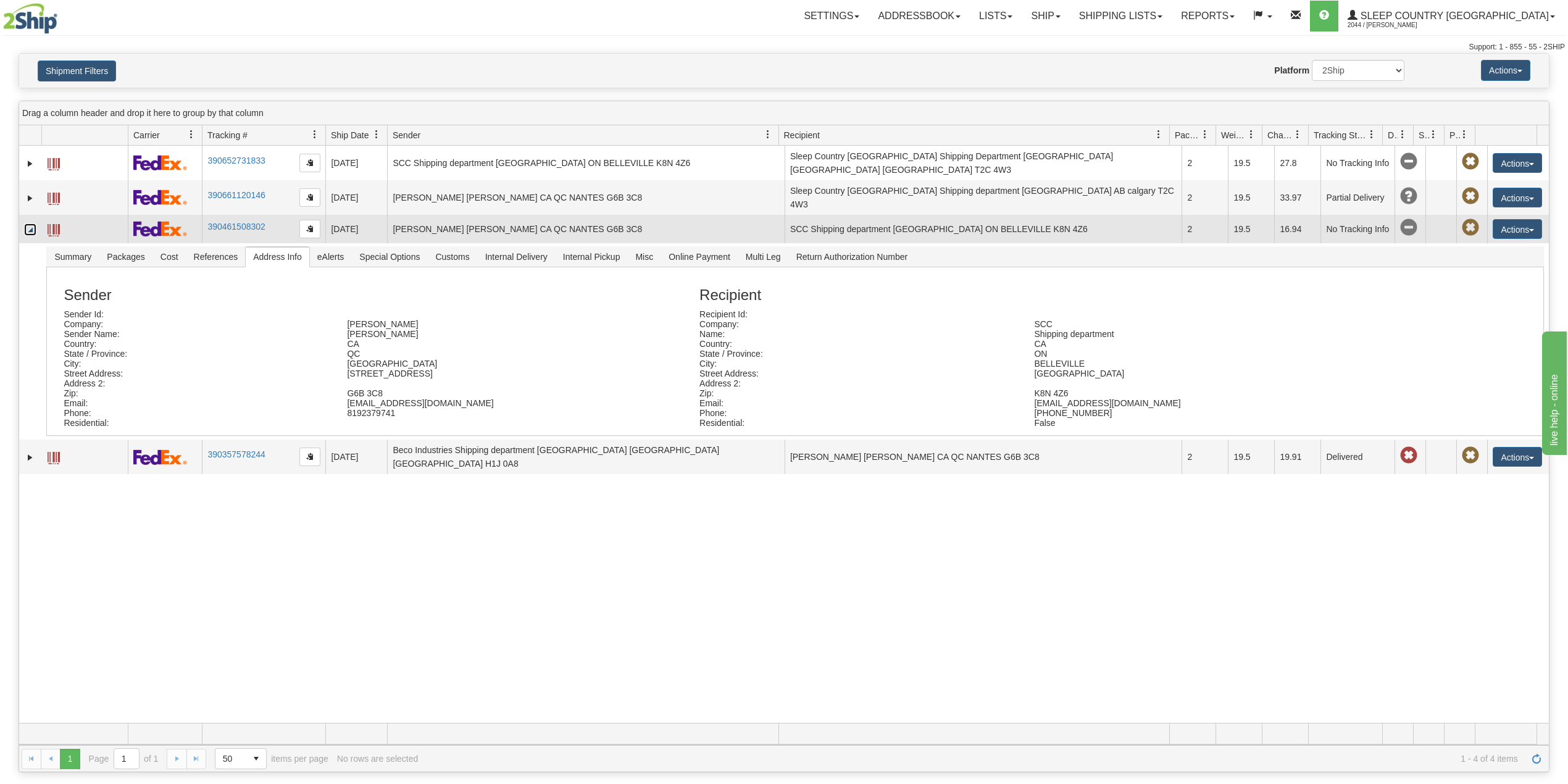
click at [30, 225] on link "Collapse" at bounding box center [30, 230] width 12 height 12
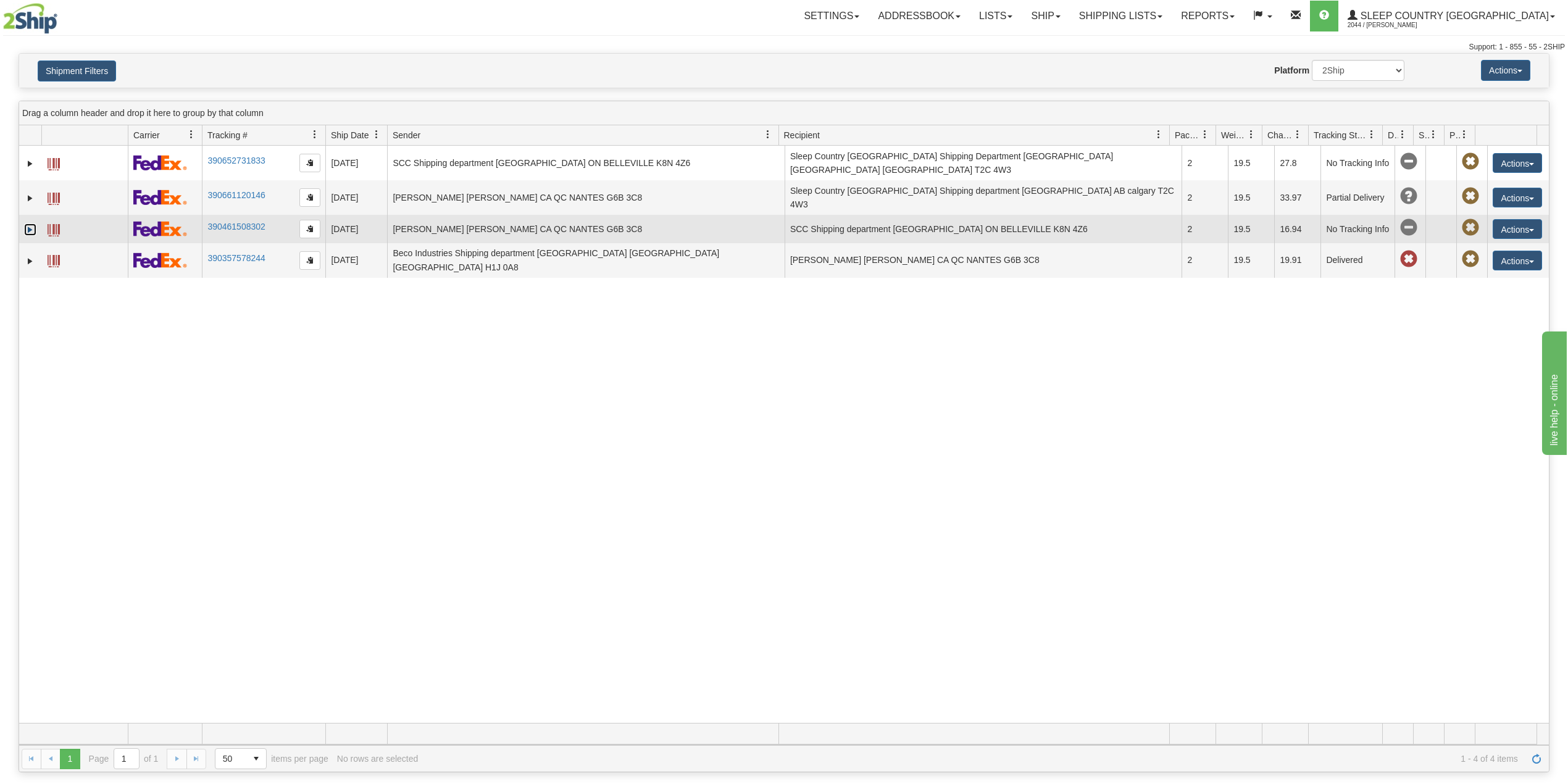
click at [27, 225] on link "Expand" at bounding box center [30, 230] width 12 height 12
